Goal: Task Accomplishment & Management: Manage account settings

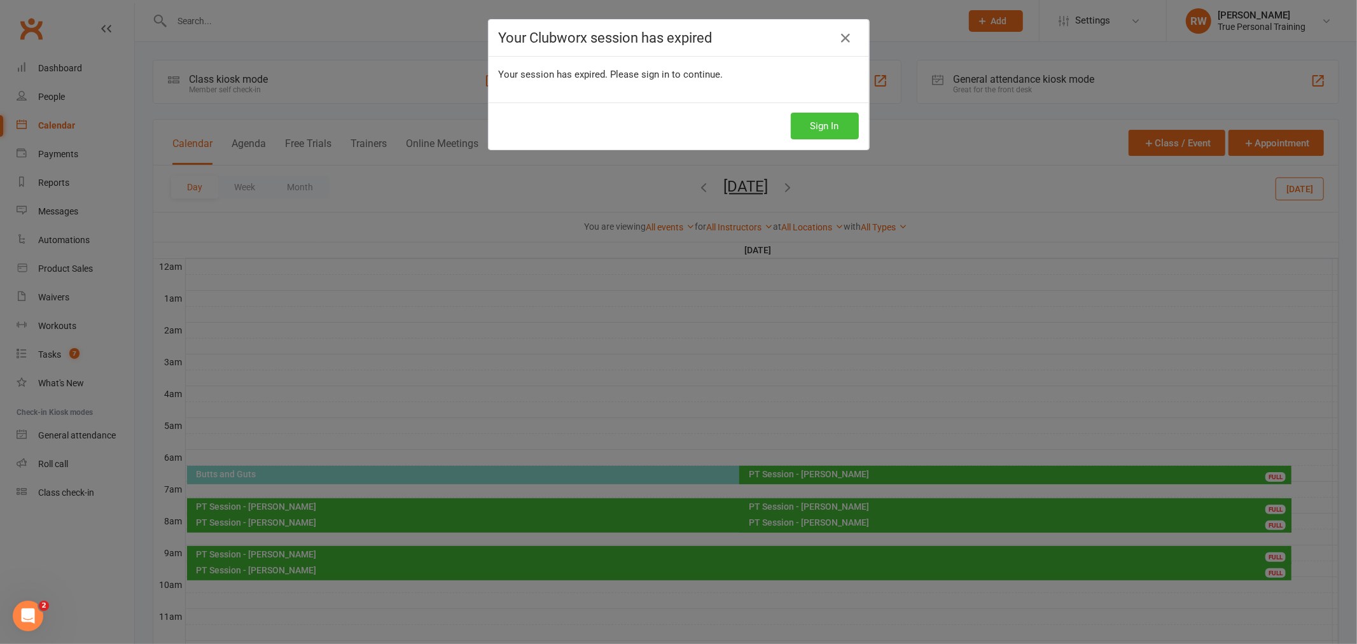
click at [817, 122] on button "Sign In" at bounding box center [825, 126] width 68 height 27
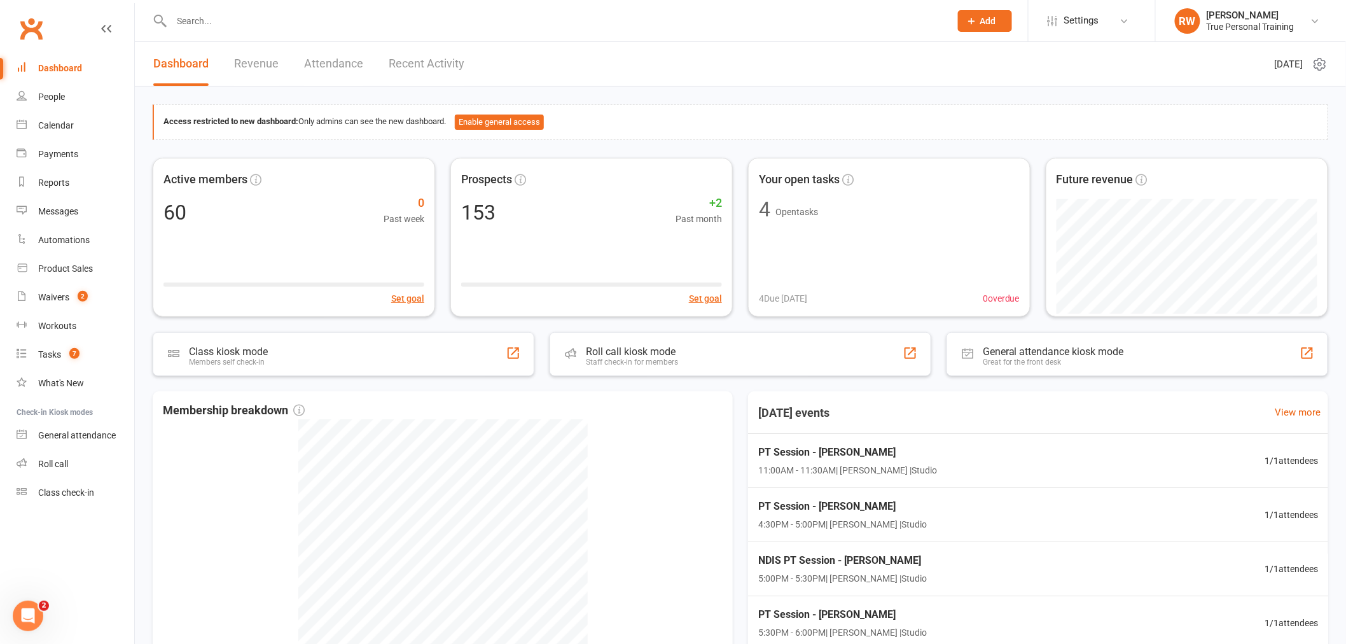
click at [837, 107] on div "Access restricted to new dashboard: Only admins can see the new dashboard. Enab…" at bounding box center [740, 122] width 1175 height 36
click at [73, 293] on count-badge "2" at bounding box center [79, 297] width 17 height 10
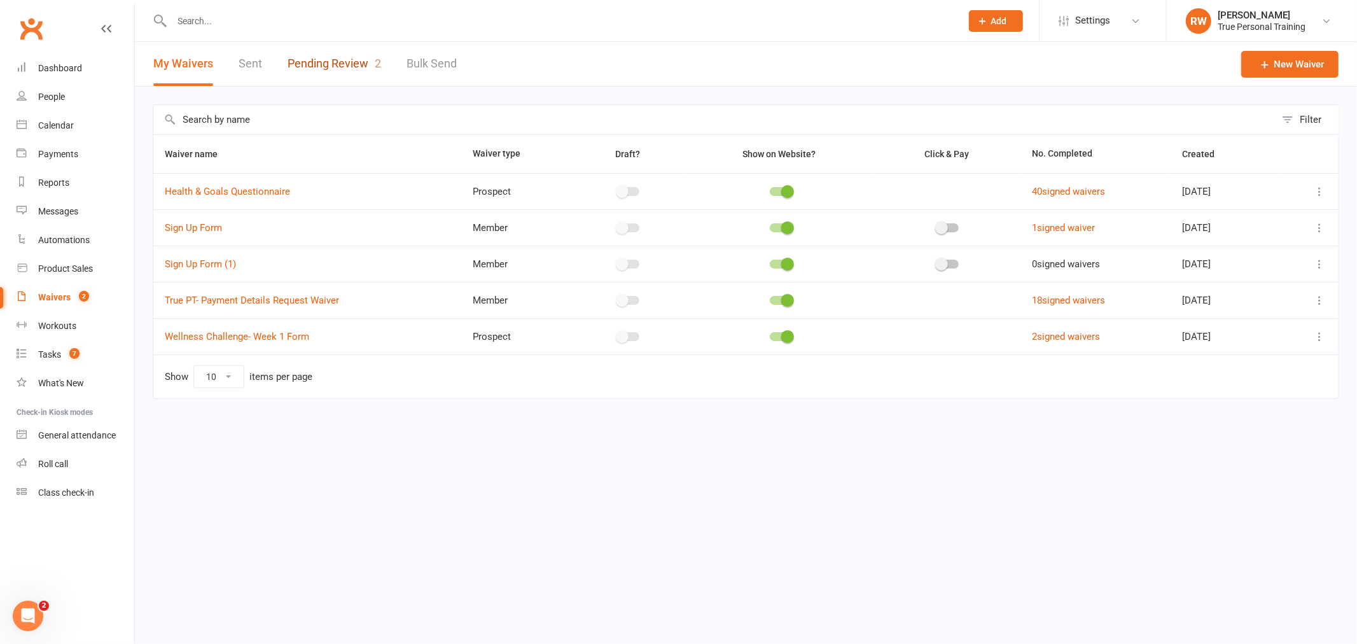
click at [337, 68] on link "Pending Review 2" at bounding box center [333, 64] width 93 height 44
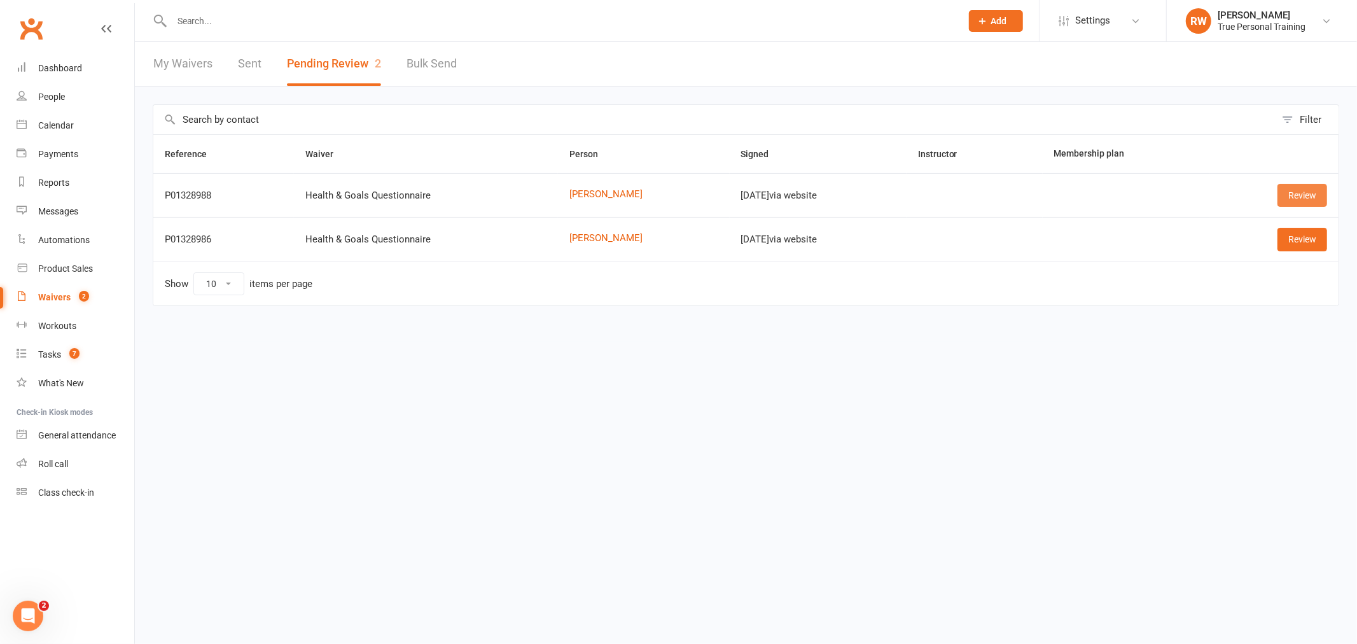
click at [1298, 198] on link "Review" at bounding box center [1302, 195] width 50 height 23
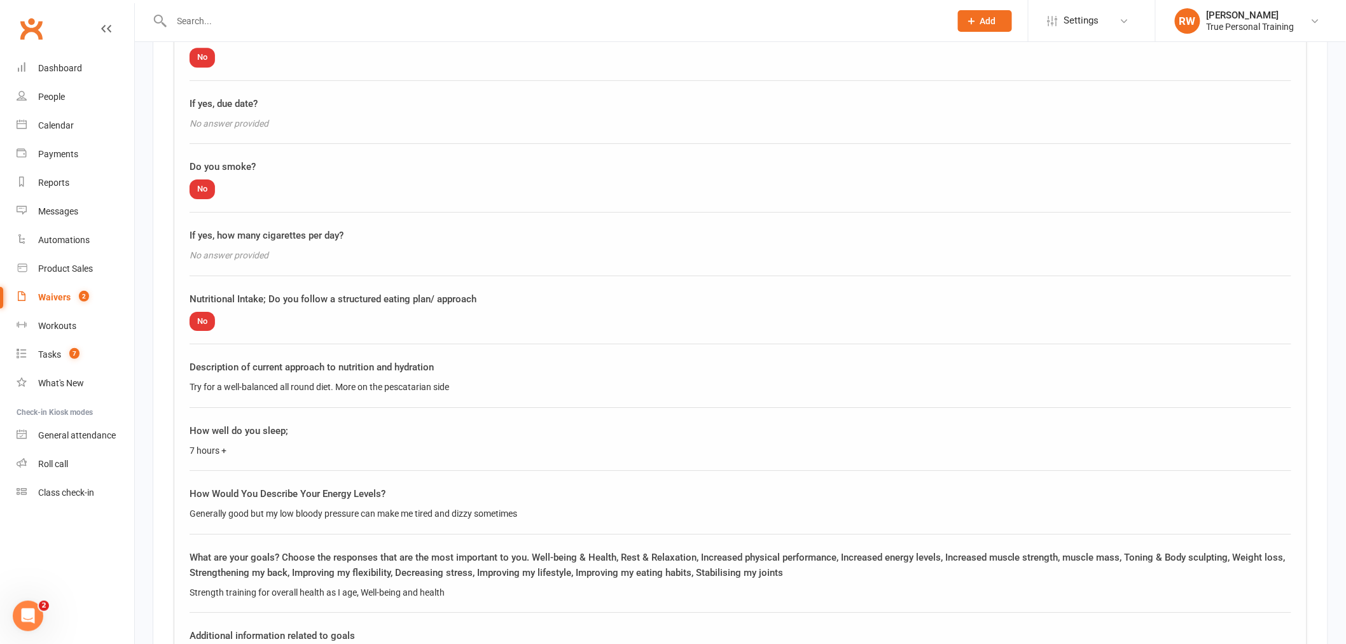
scroll to position [1696, 0]
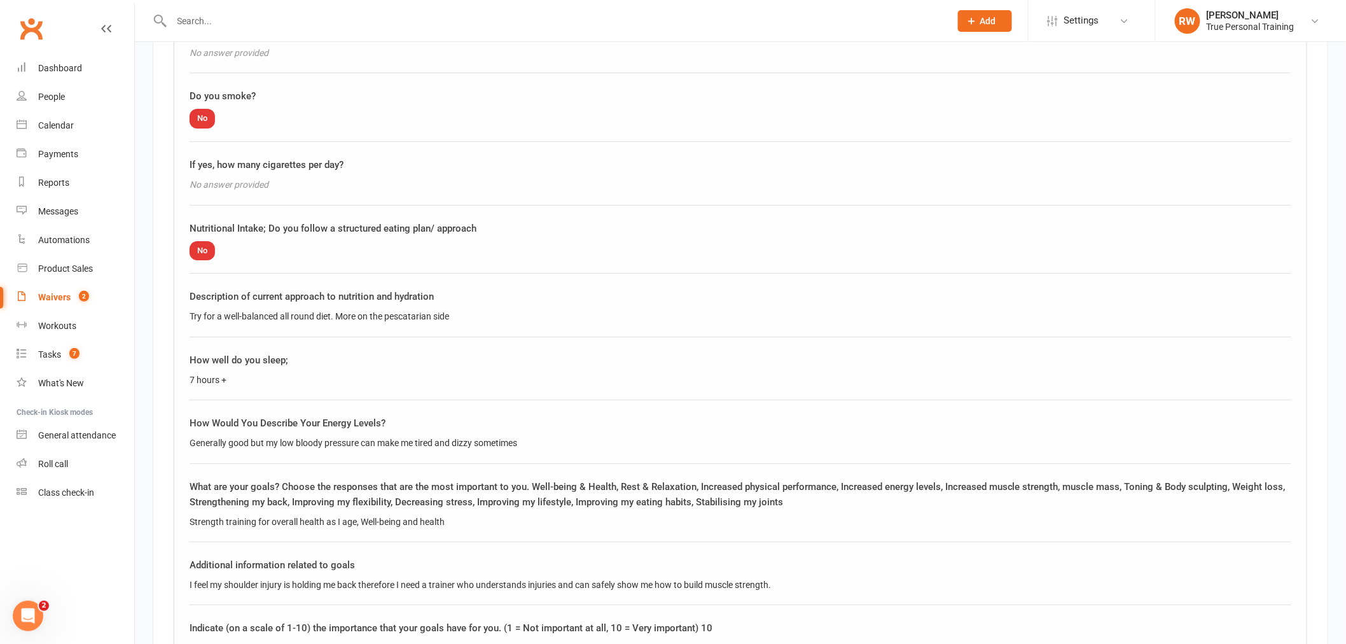
click at [572, 436] on div "Generally good but my low bloody pressure can make me tired and dizzy sometimes" at bounding box center [741, 443] width 1102 height 14
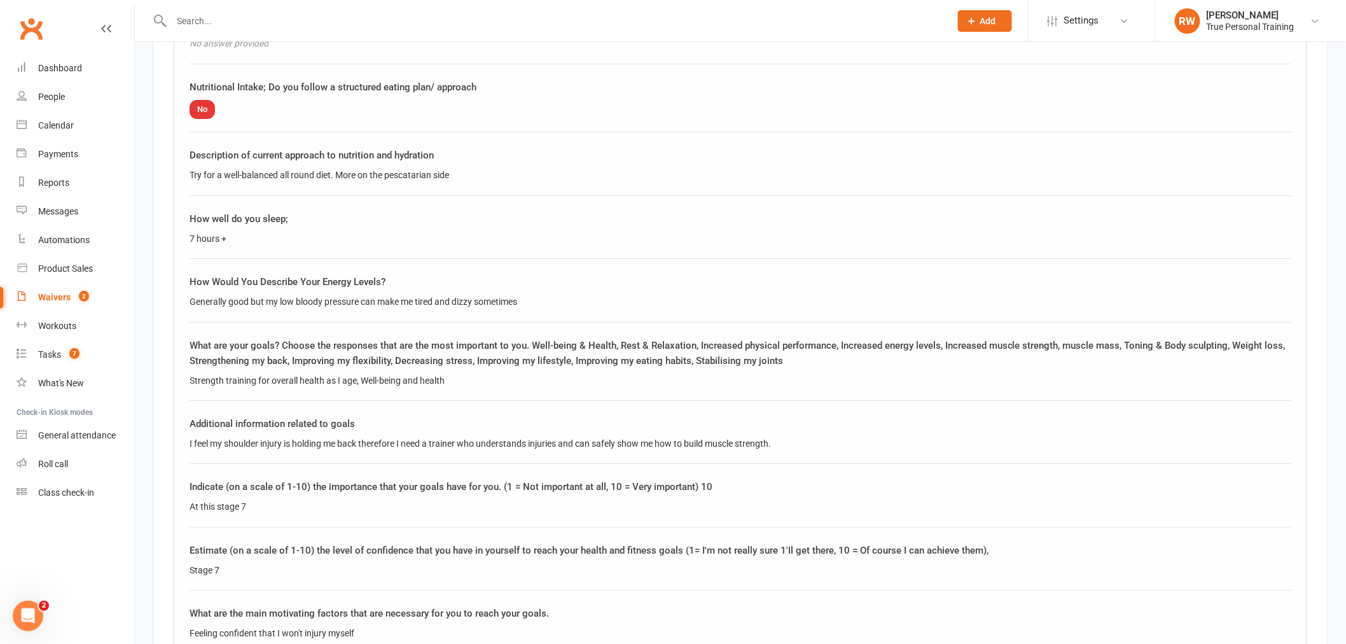
scroll to position [1908, 0]
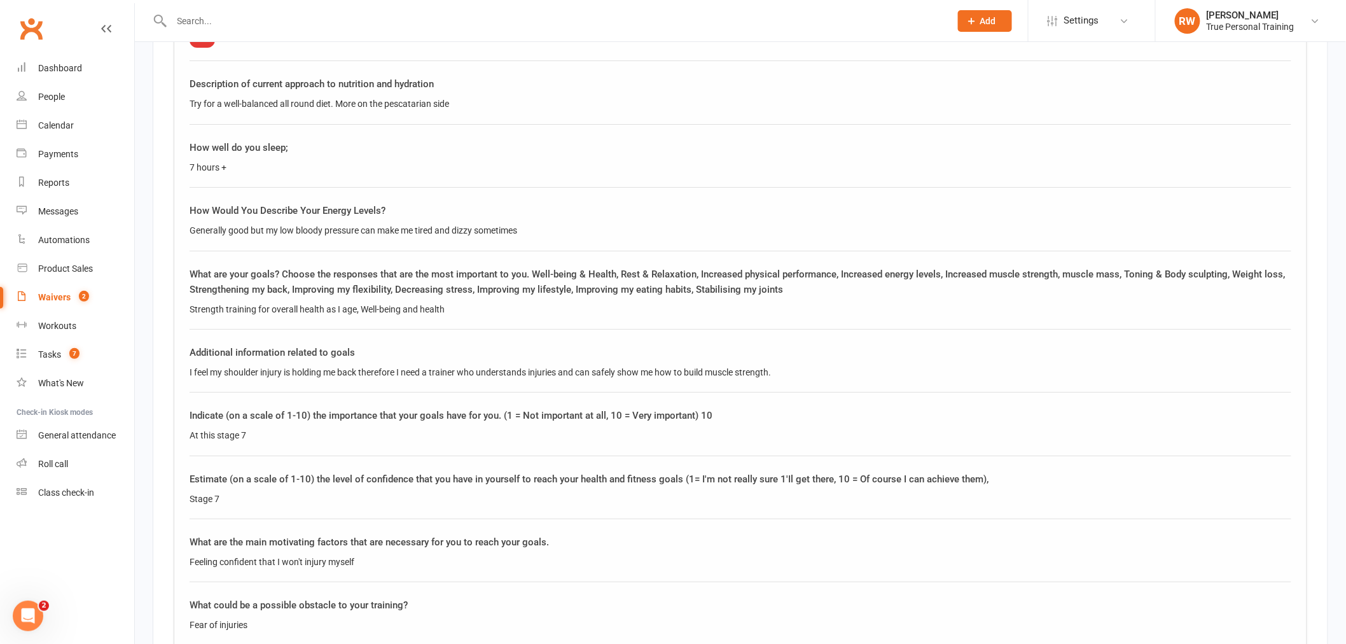
click at [245, 384] on div "Additional information related to goals I feel my shoulder injury is holding me…" at bounding box center [741, 369] width 1102 height 48
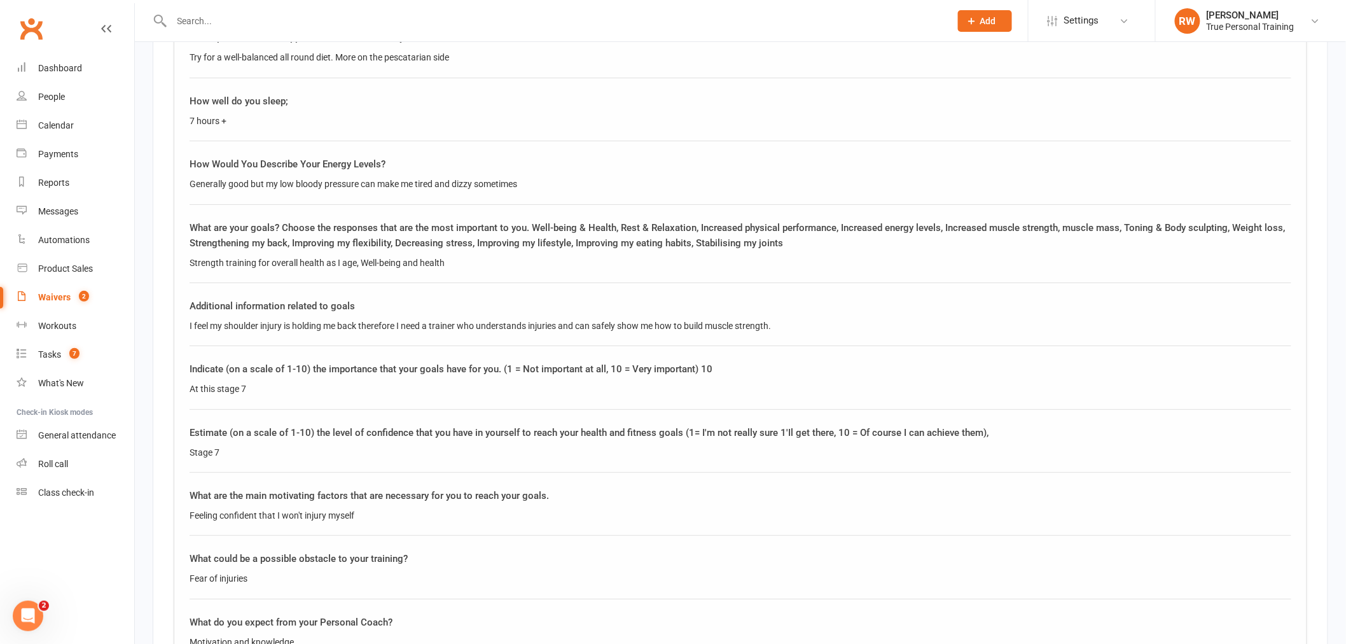
scroll to position [1979, 0]
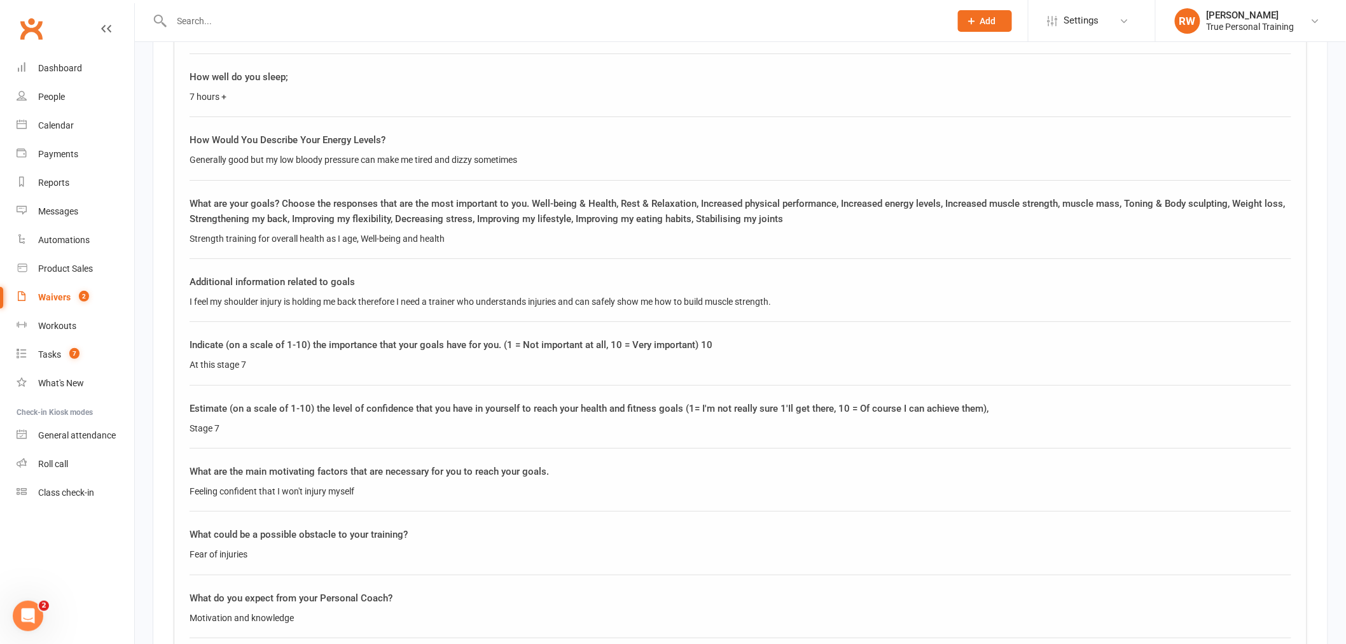
click at [271, 377] on div "Indicate (on a scale of 1-10) the importance that your goals have for you. (1 =…" at bounding box center [741, 361] width 1102 height 48
click at [270, 370] on div "Indicate (on a scale of 1-10) the importance that your goals have for you. (1 =…" at bounding box center [741, 361] width 1102 height 48
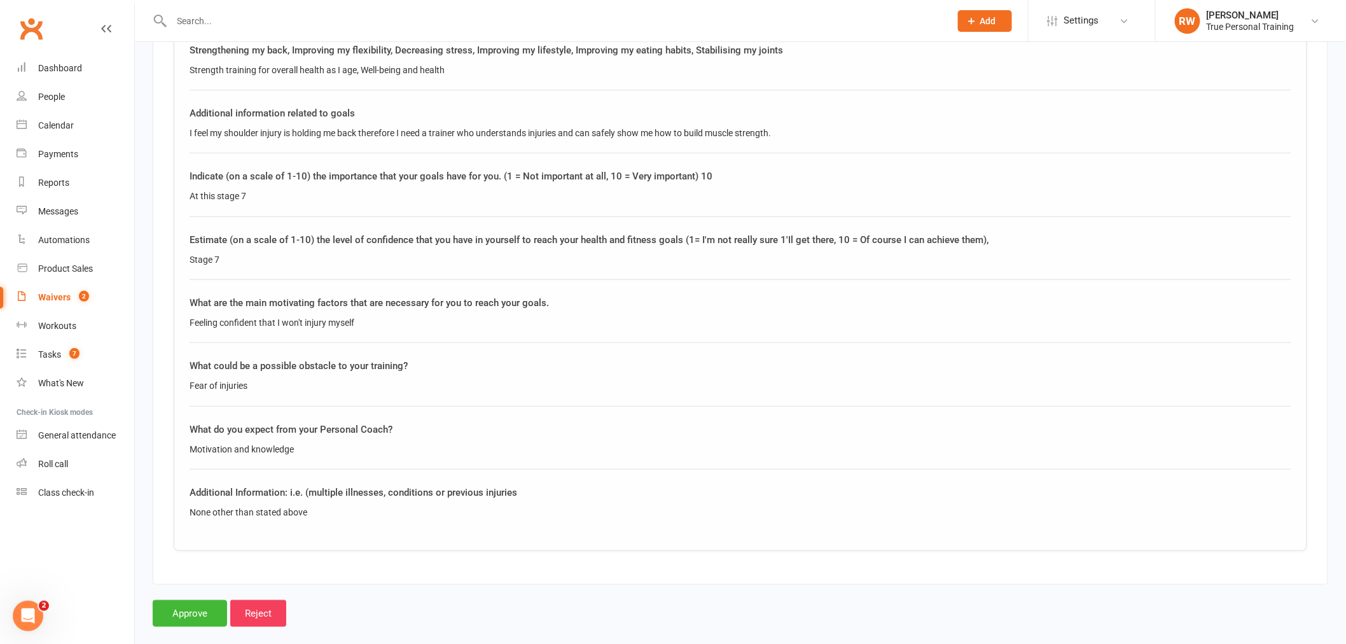
scroll to position [2161, 0]
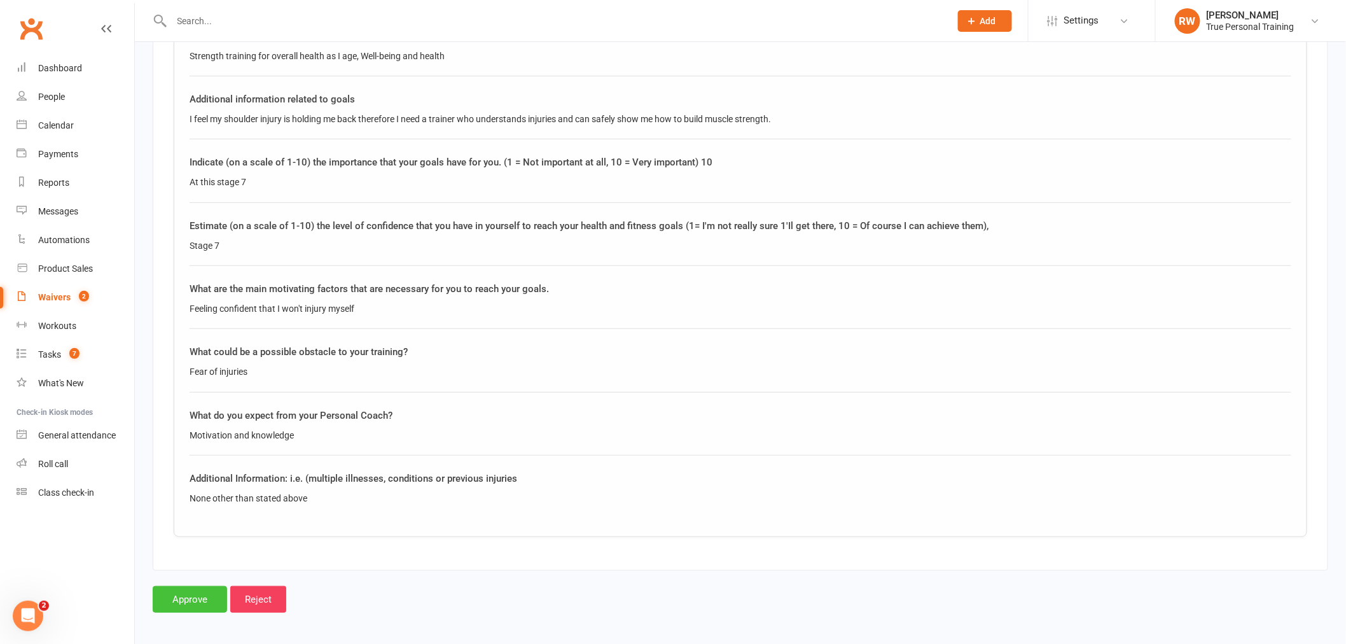
click at [195, 600] on input "Approve" at bounding box center [190, 599] width 74 height 27
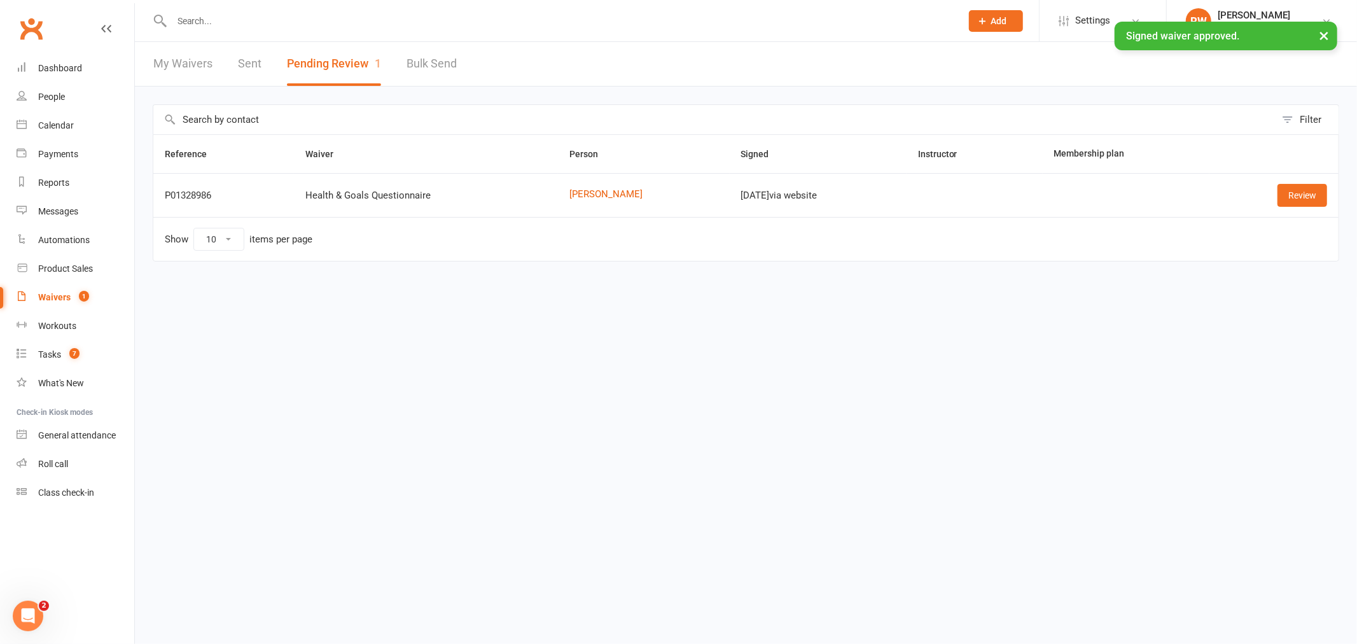
click at [48, 299] on div "Waivers" at bounding box center [54, 297] width 32 height 10
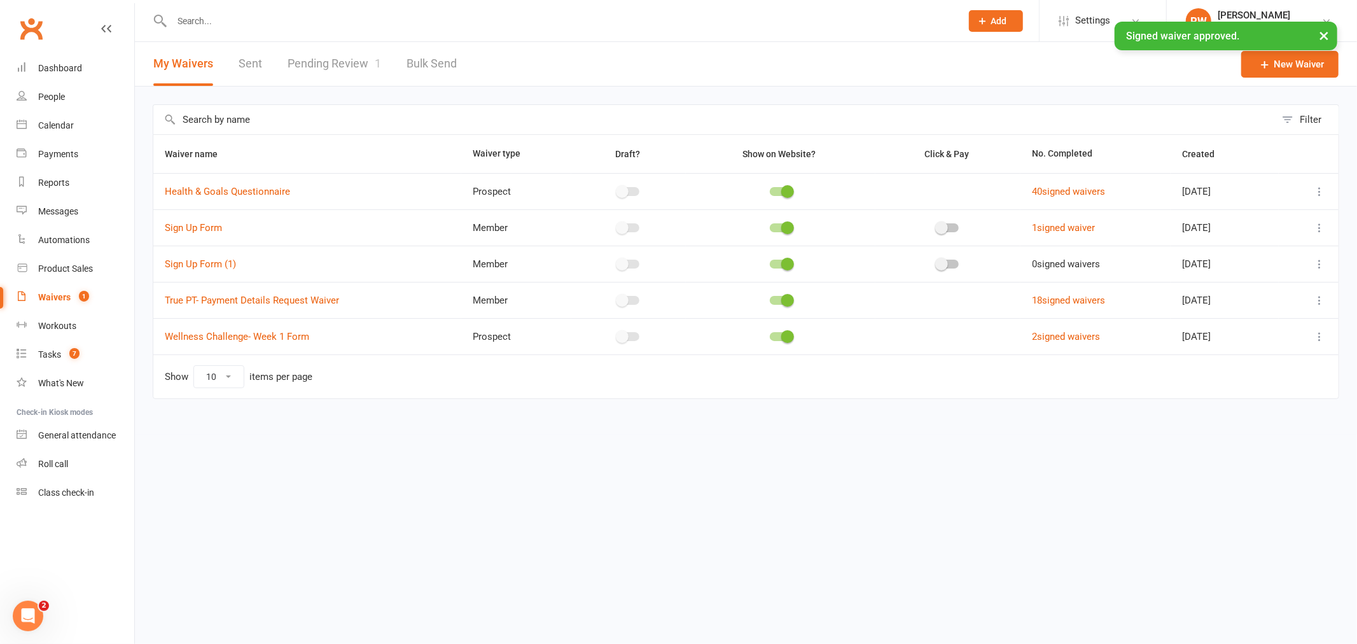
click at [309, 62] on link "Pending Review 1" at bounding box center [333, 64] width 93 height 44
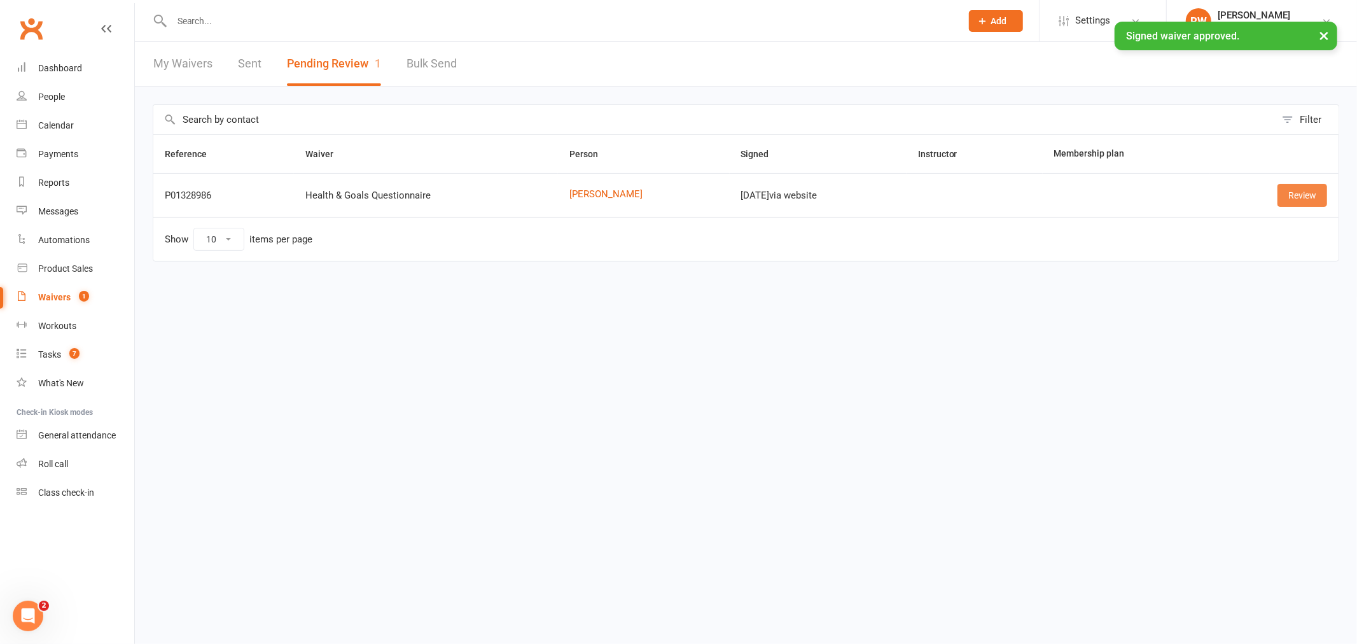
click at [1310, 200] on link "Review" at bounding box center [1302, 195] width 50 height 23
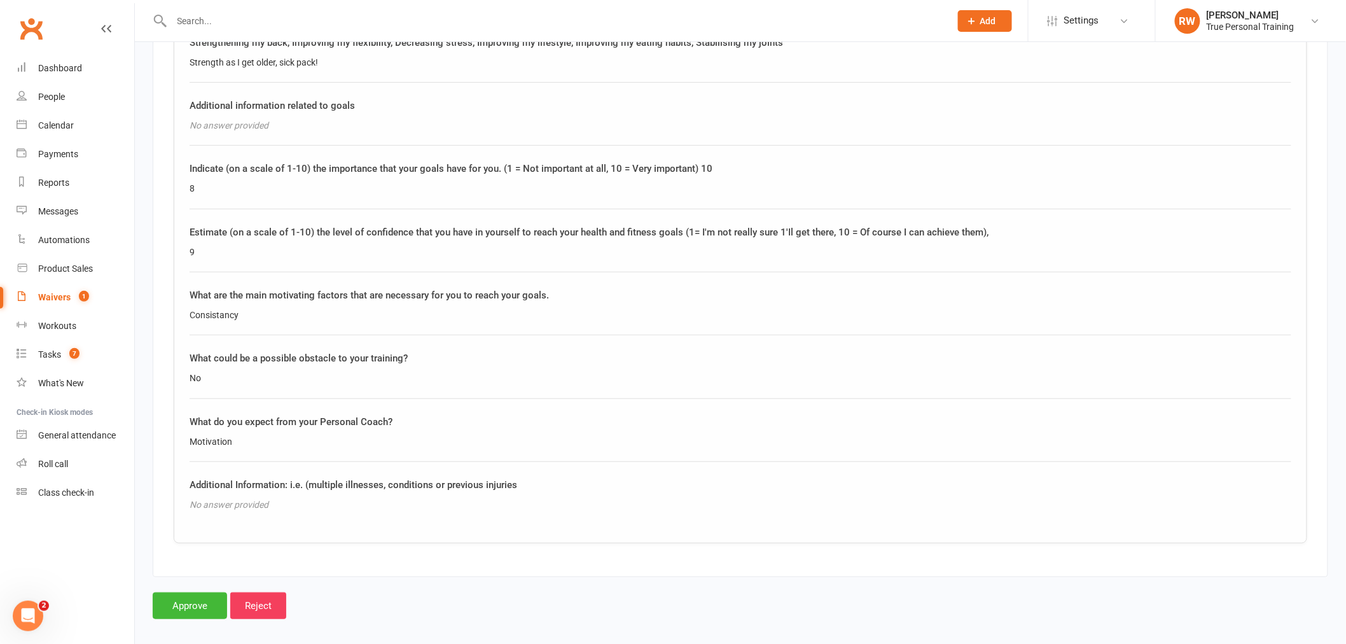
scroll to position [2161, 0]
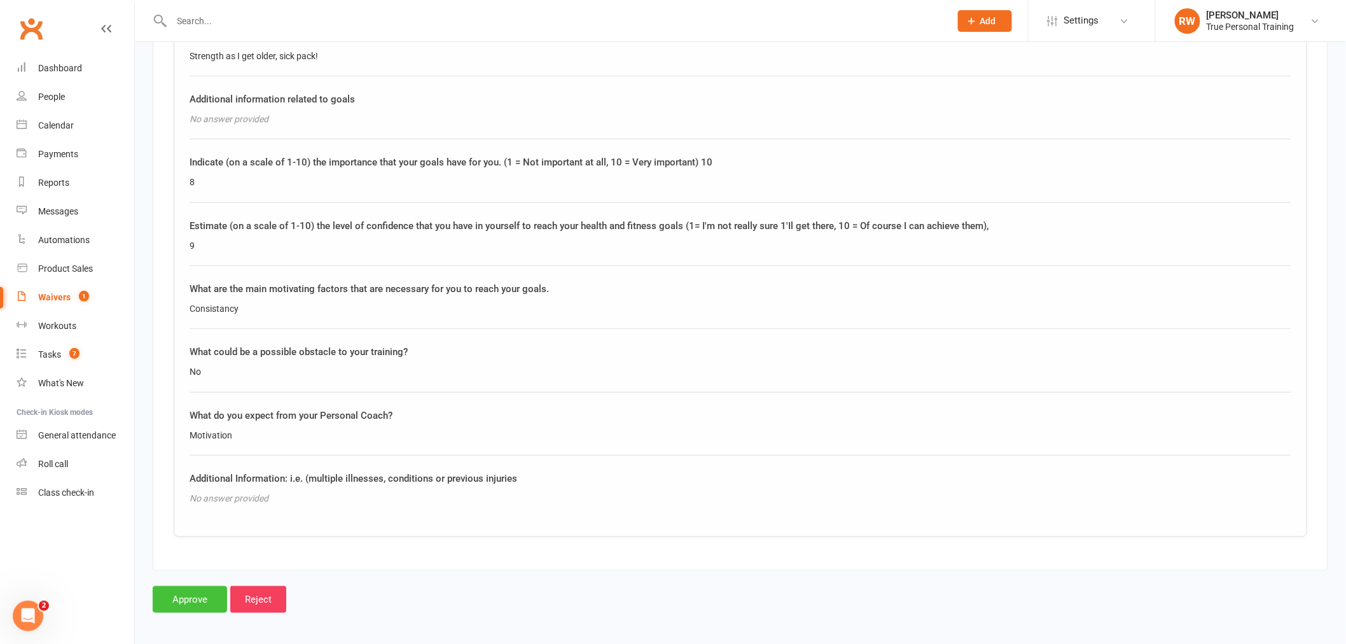
click at [188, 589] on input "Approve" at bounding box center [190, 599] width 74 height 27
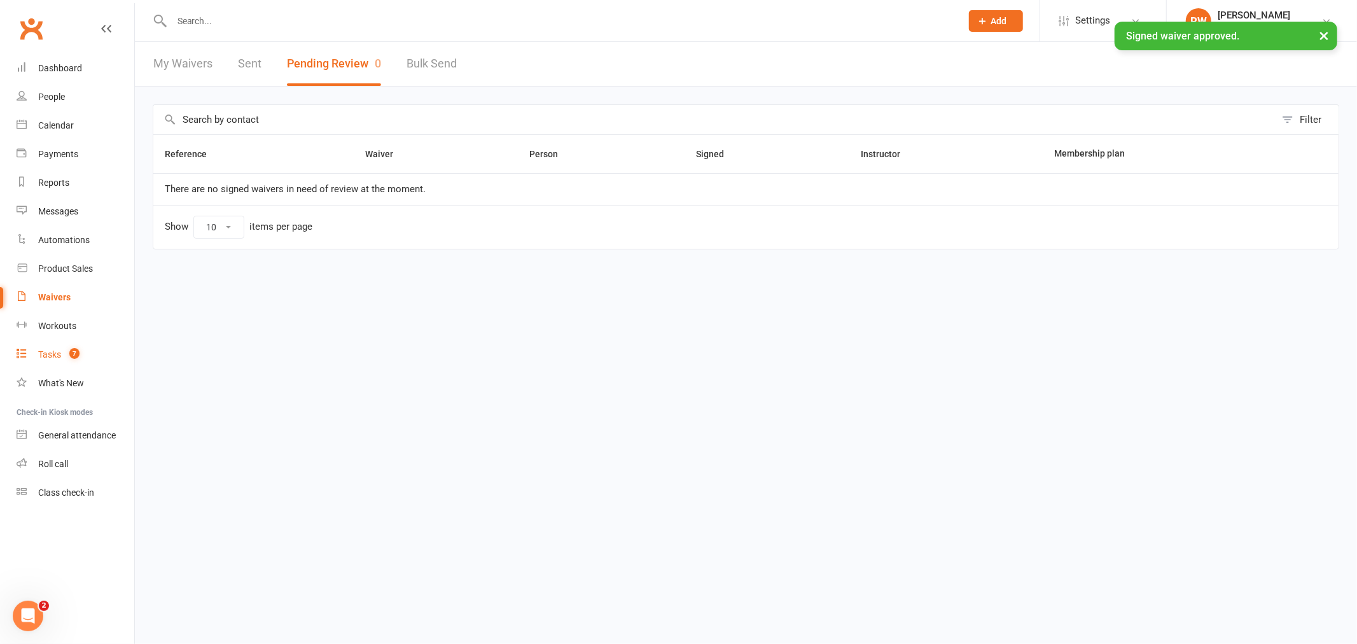
click at [48, 356] on div "Tasks" at bounding box center [49, 354] width 23 height 10
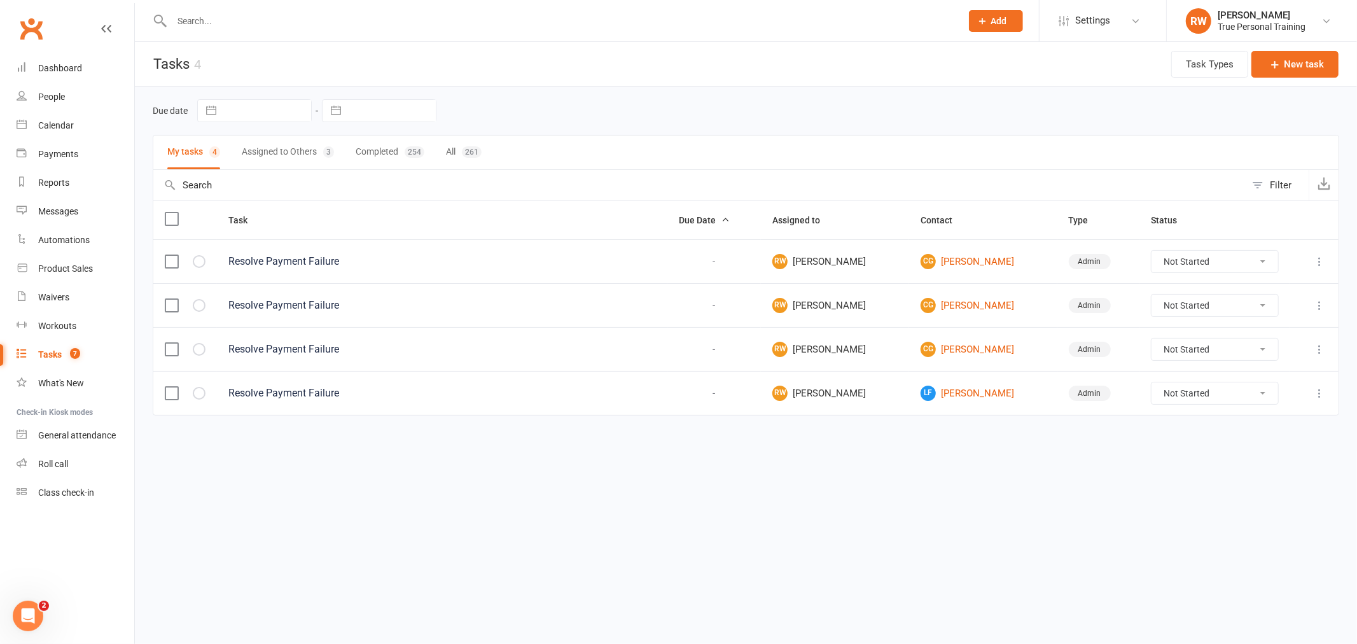
click at [1200, 401] on select "Not Started In Progress Waiting Complete" at bounding box center [1214, 393] width 126 height 22
click at [986, 396] on link "LF [PERSON_NAME]" at bounding box center [982, 392] width 125 height 15
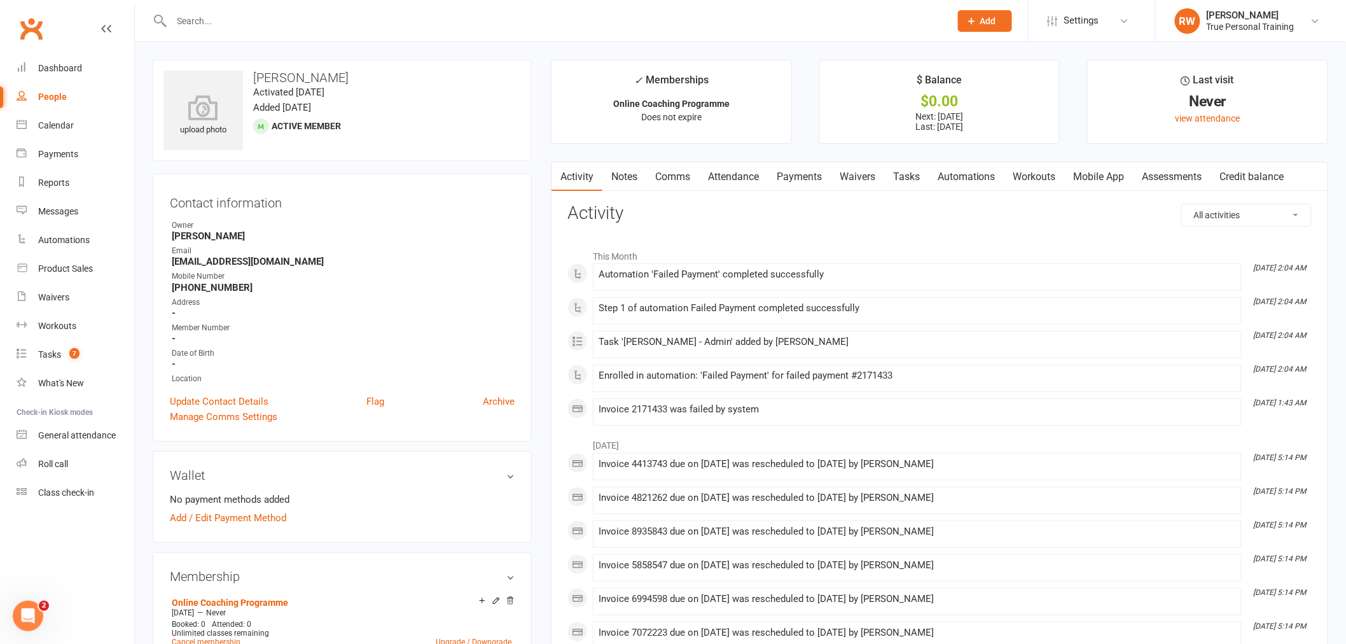
click at [865, 197] on div "Activity Notes Comms Attendance Payments Waivers Tasks Automations Workouts Mob…" at bounding box center [939, 656] width 777 height 989
click at [742, 179] on link "Attendance" at bounding box center [733, 176] width 69 height 29
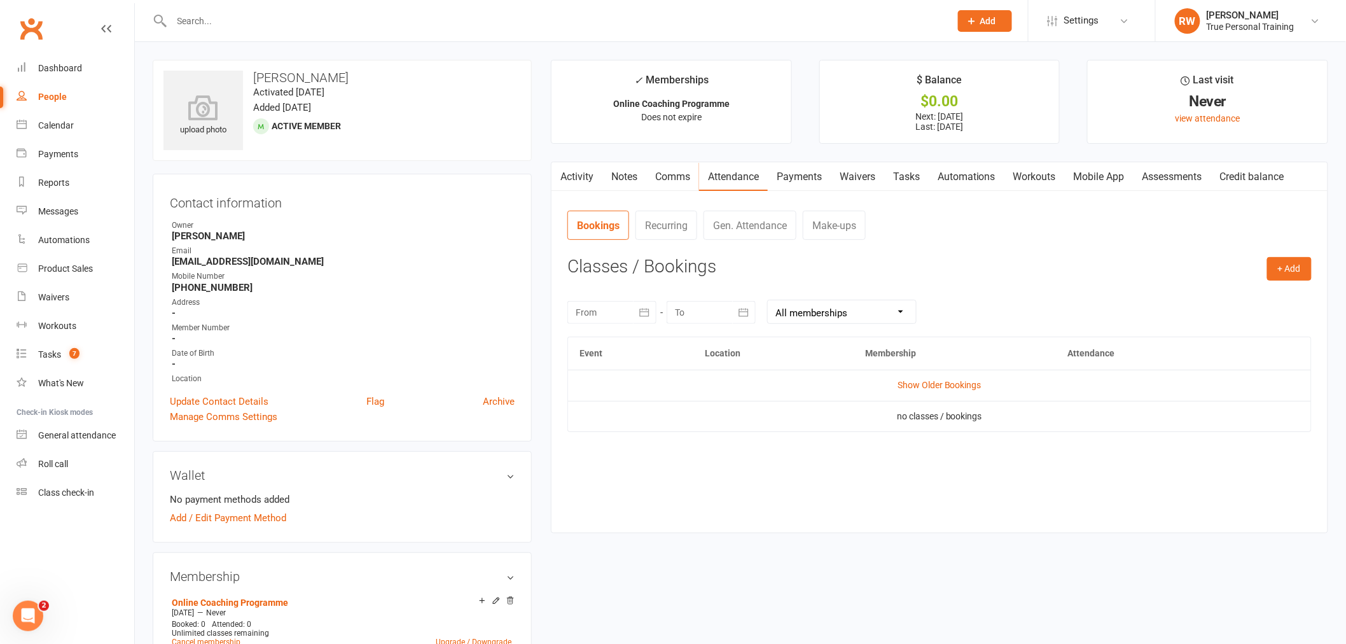
click at [791, 178] on link "Payments" at bounding box center [799, 176] width 63 height 29
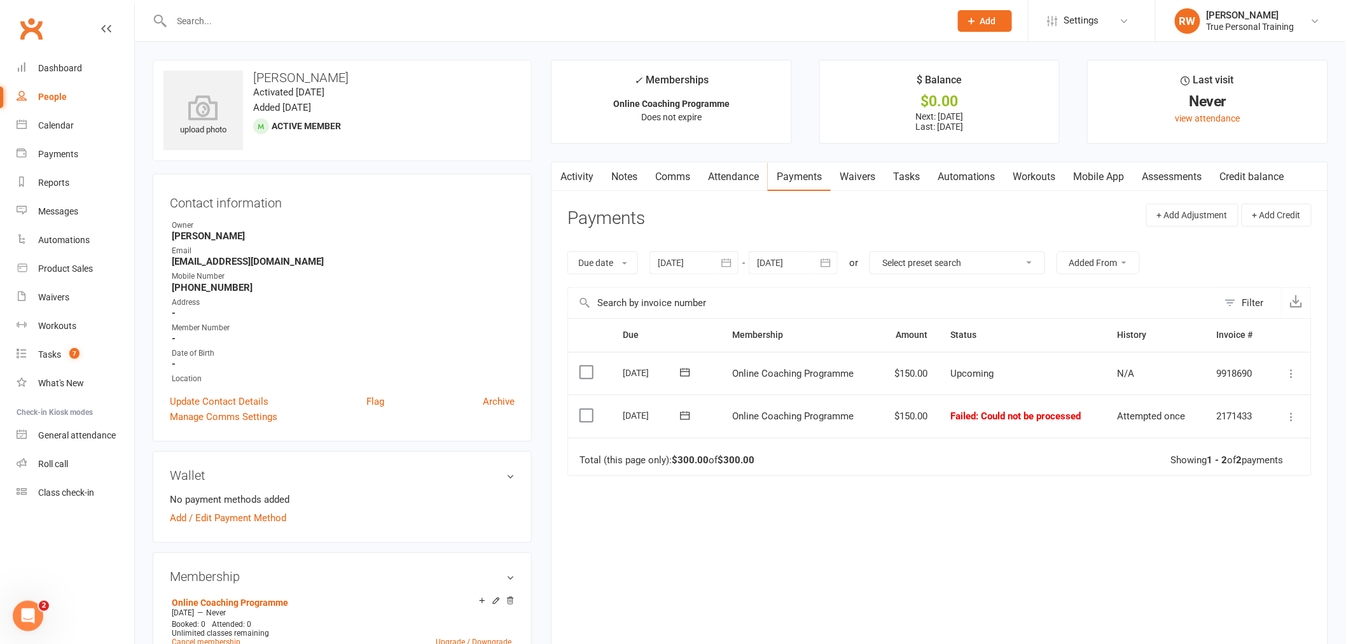
click at [1042, 322] on th "Status" at bounding box center [1022, 335] width 167 height 32
click at [41, 153] on div "Payments" at bounding box center [58, 154] width 40 height 10
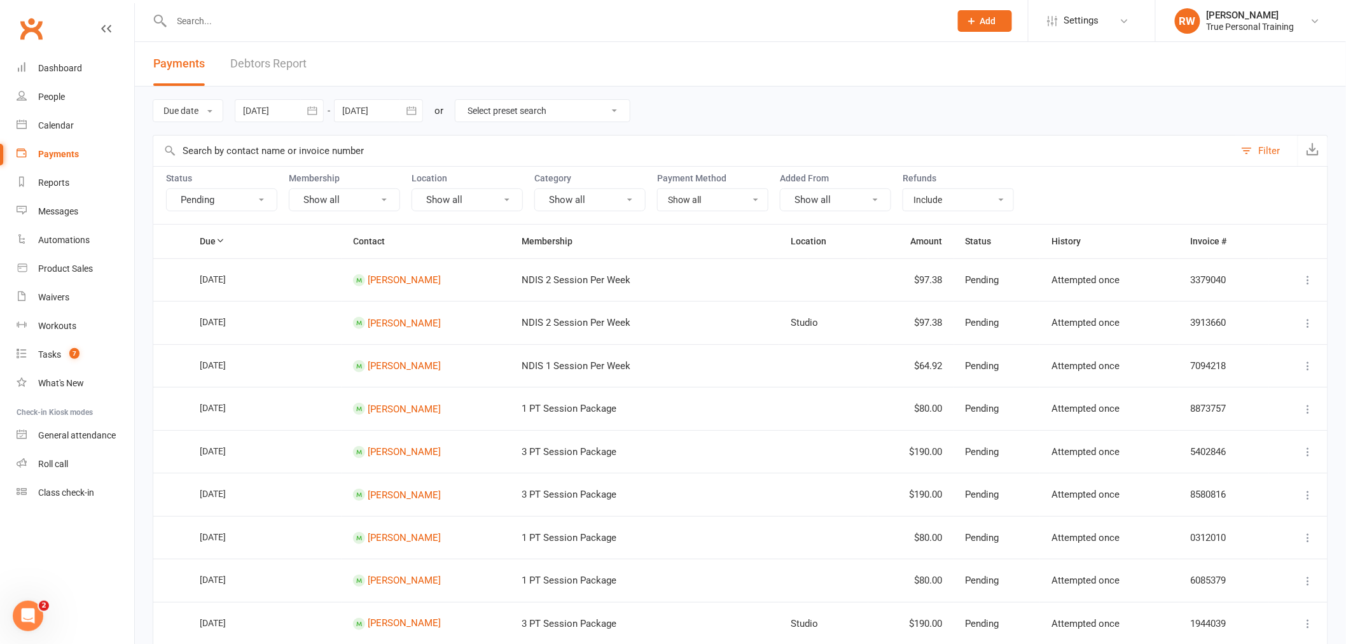
click at [214, 199] on button "Pending" at bounding box center [221, 199] width 111 height 23
click at [206, 231] on link "Show all" at bounding box center [237, 228] width 141 height 25
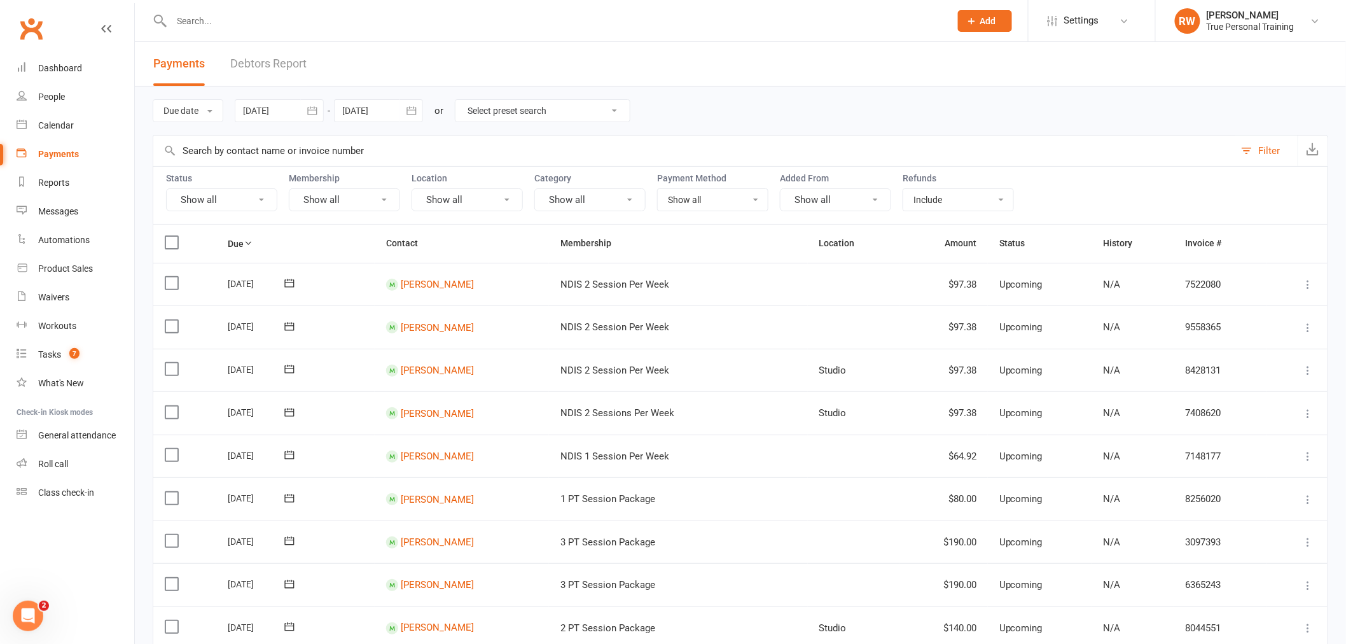
click at [337, 198] on button "Show all" at bounding box center [344, 199] width 111 height 23
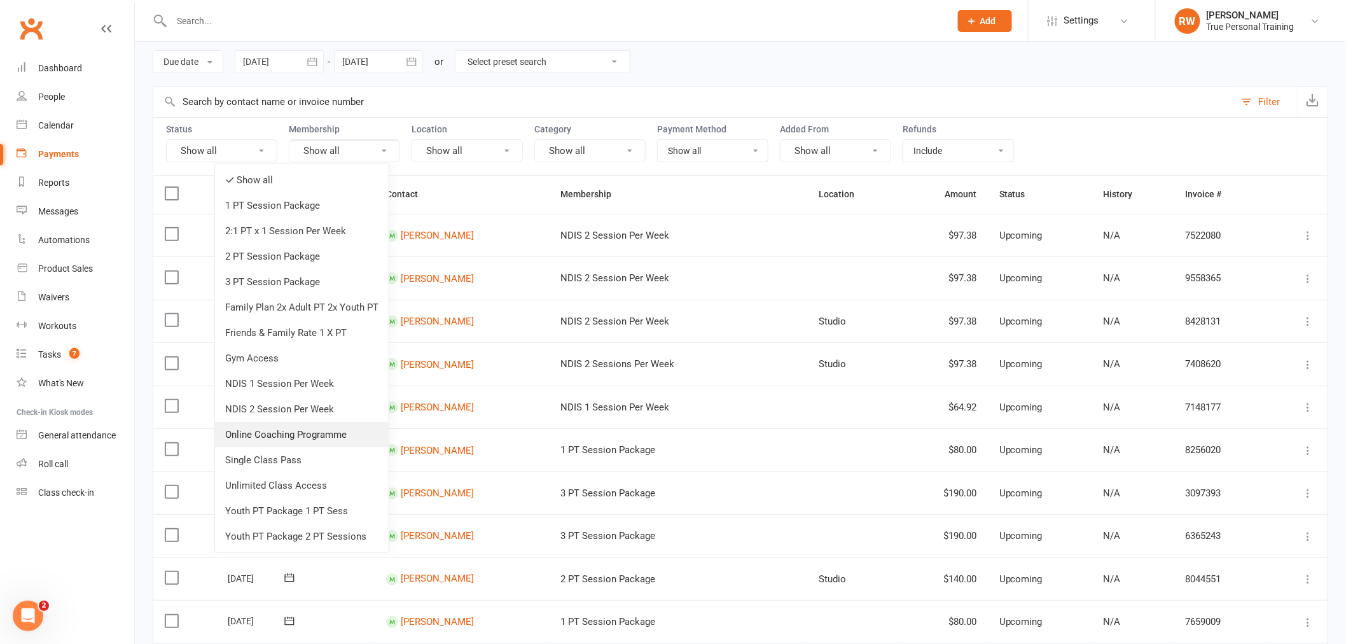
scroll to position [71, 0]
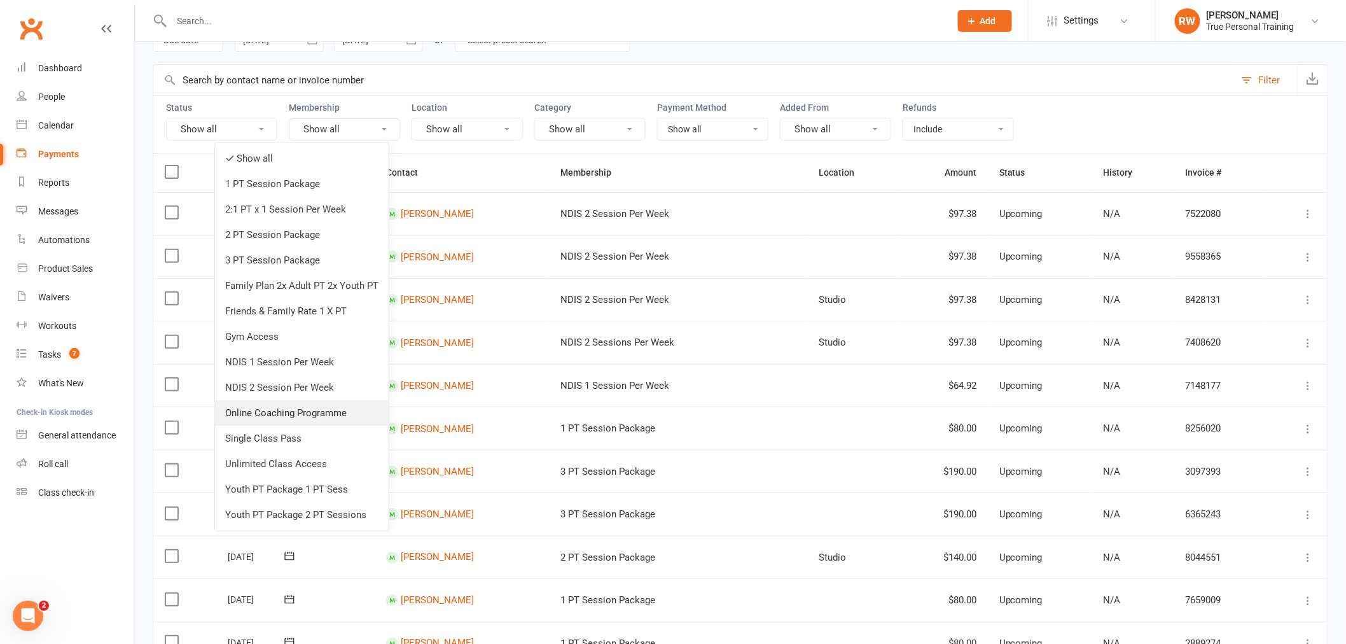
click at [276, 413] on link "Online Coaching Programme" at bounding box center [302, 412] width 174 height 25
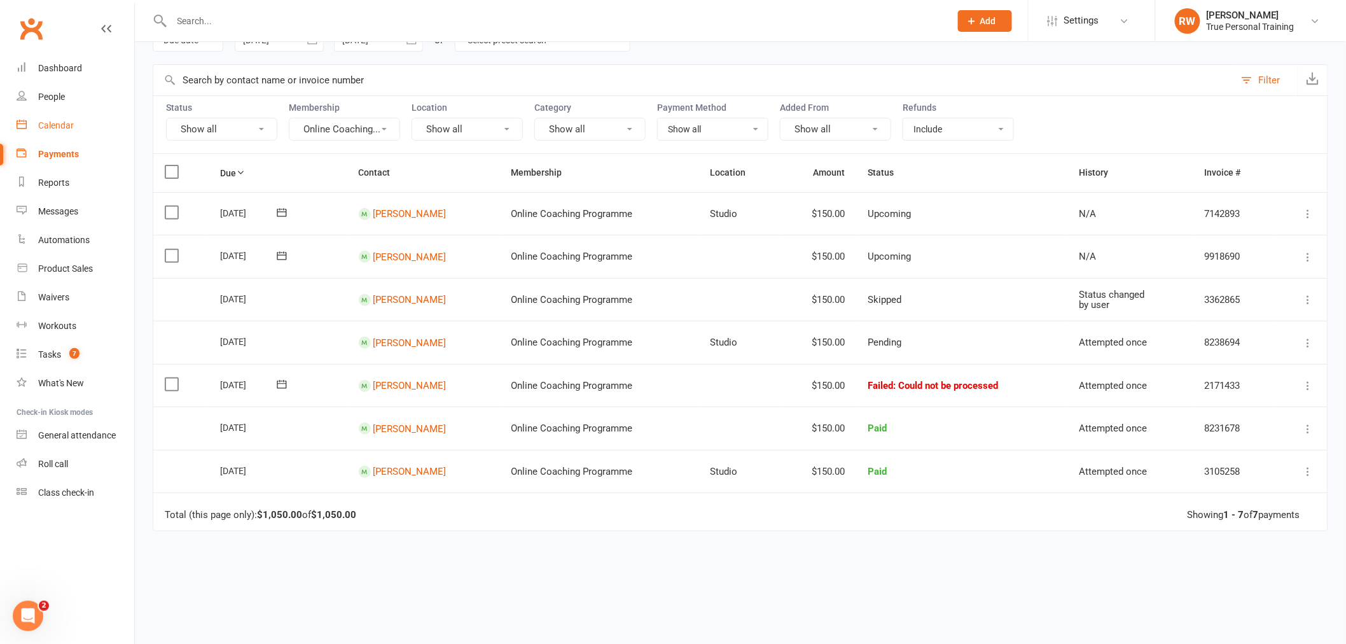
click at [51, 118] on link "Calendar" at bounding box center [76, 125] width 118 height 29
